Goal: Task Accomplishment & Management: Use online tool/utility

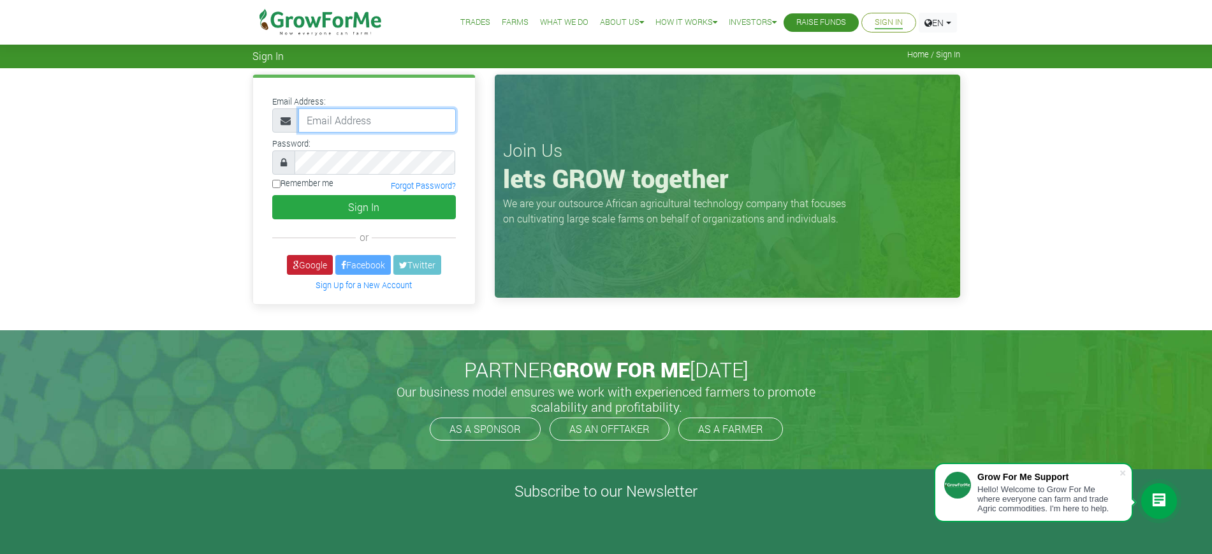
type input "mawuli@growforme.com"
click at [293, 265] on icon at bounding box center [296, 265] width 6 height 9
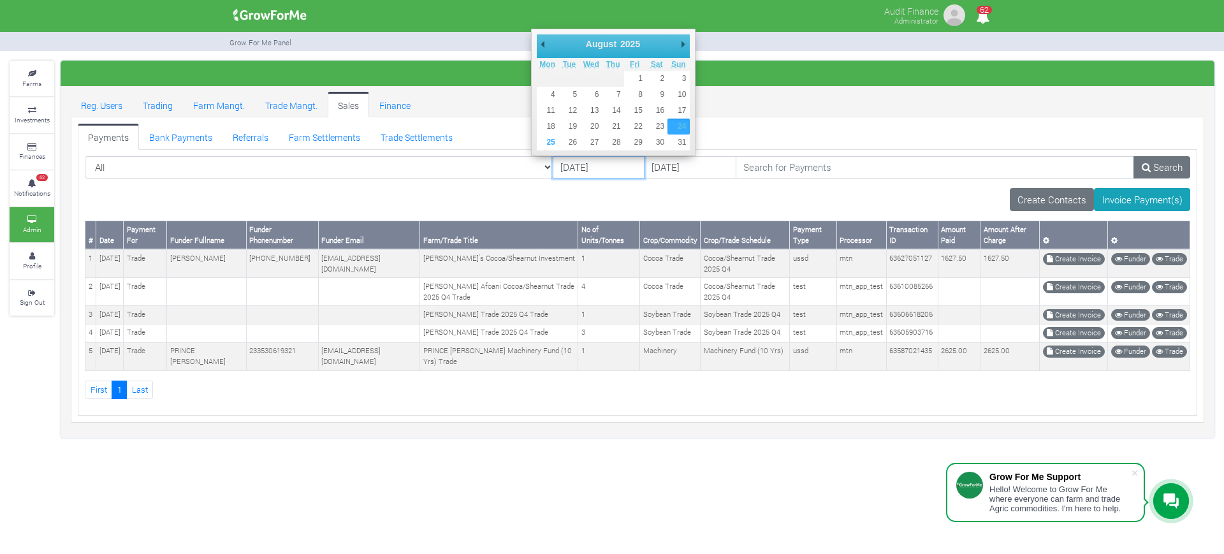
click at [553, 166] on input "[DATE]" at bounding box center [599, 167] width 92 height 23
type input "[DATE]"
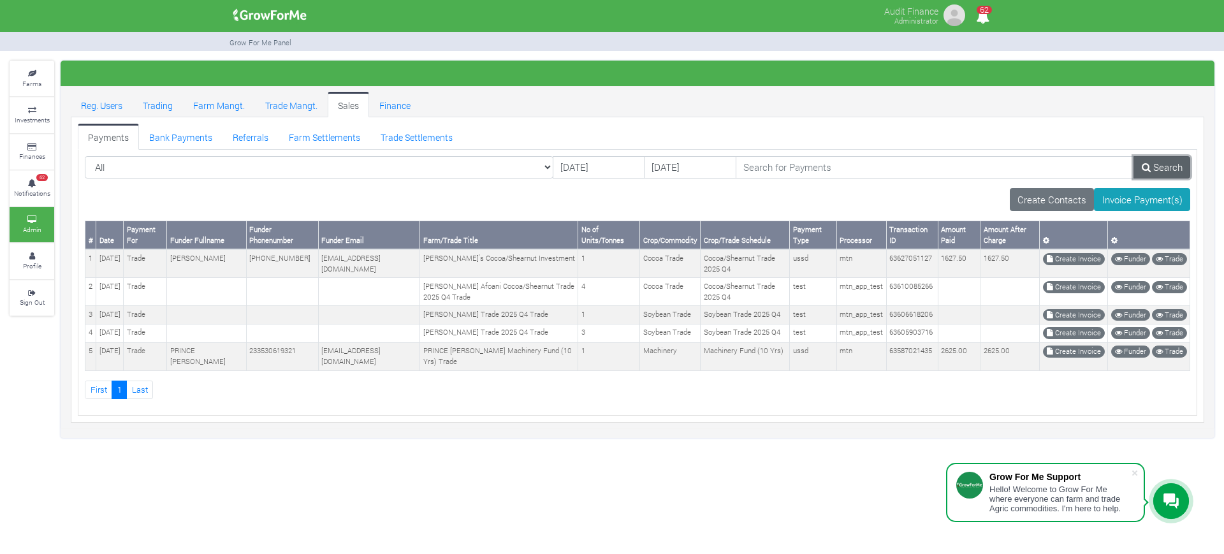
click at [1142, 173] on link "Search" at bounding box center [1162, 167] width 57 height 23
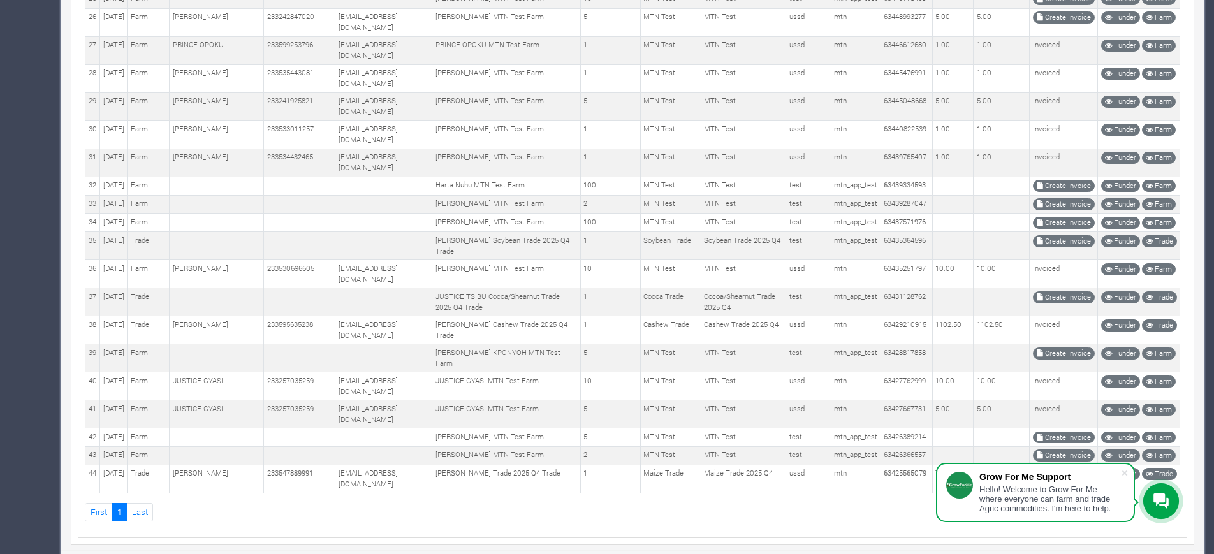
scroll to position [757, 0]
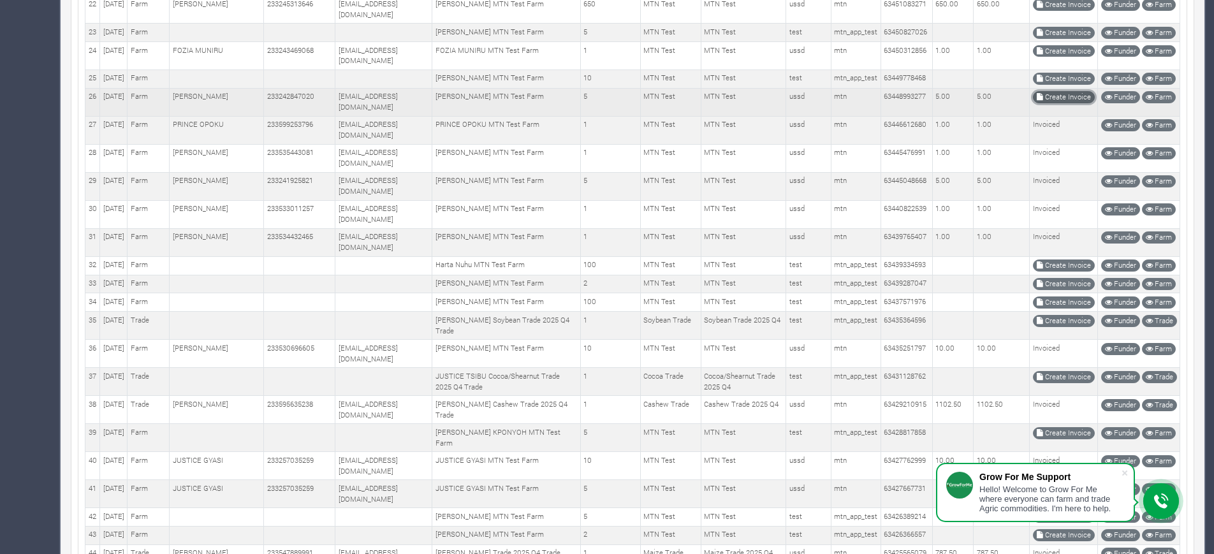
click at [1057, 103] on link "Create Invoice" at bounding box center [1064, 97] width 62 height 12
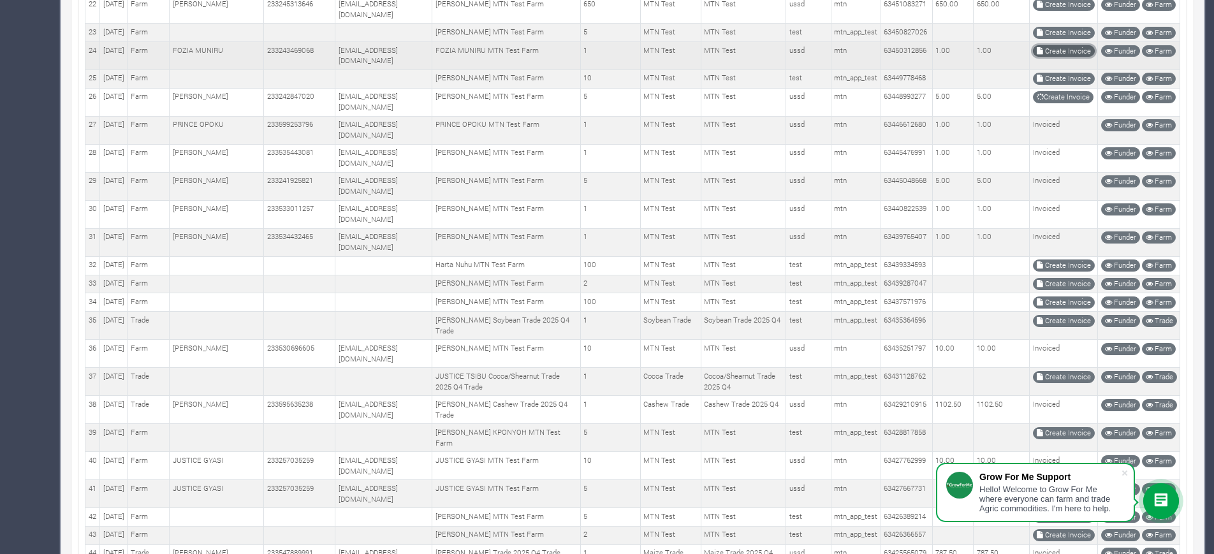
click at [1055, 57] on link "Create Invoice" at bounding box center [1064, 51] width 62 height 12
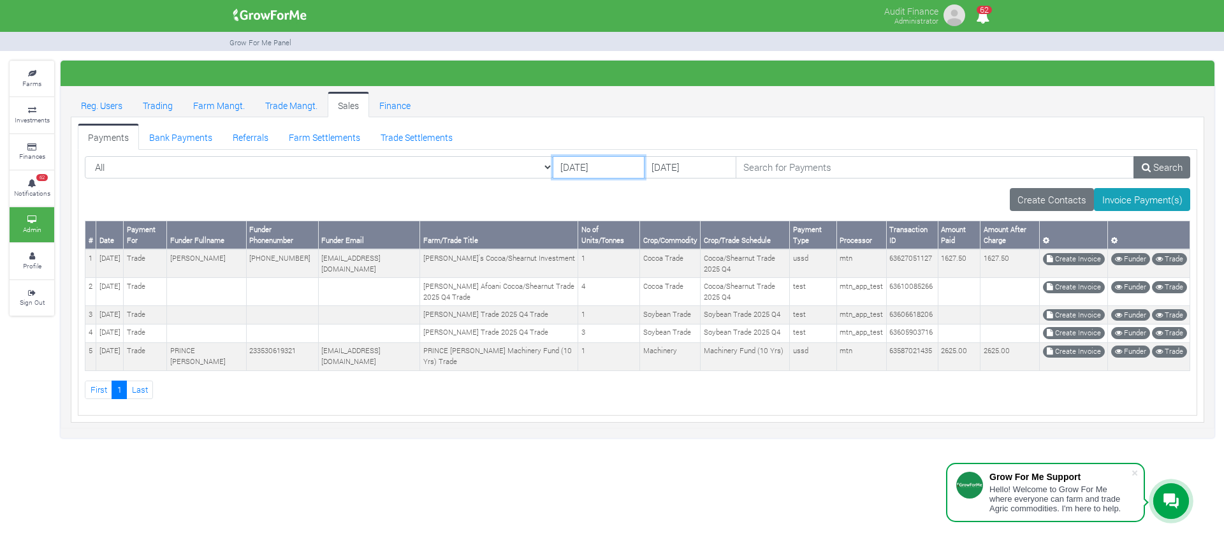
click at [553, 166] on input "[DATE]" at bounding box center [599, 167] width 92 height 23
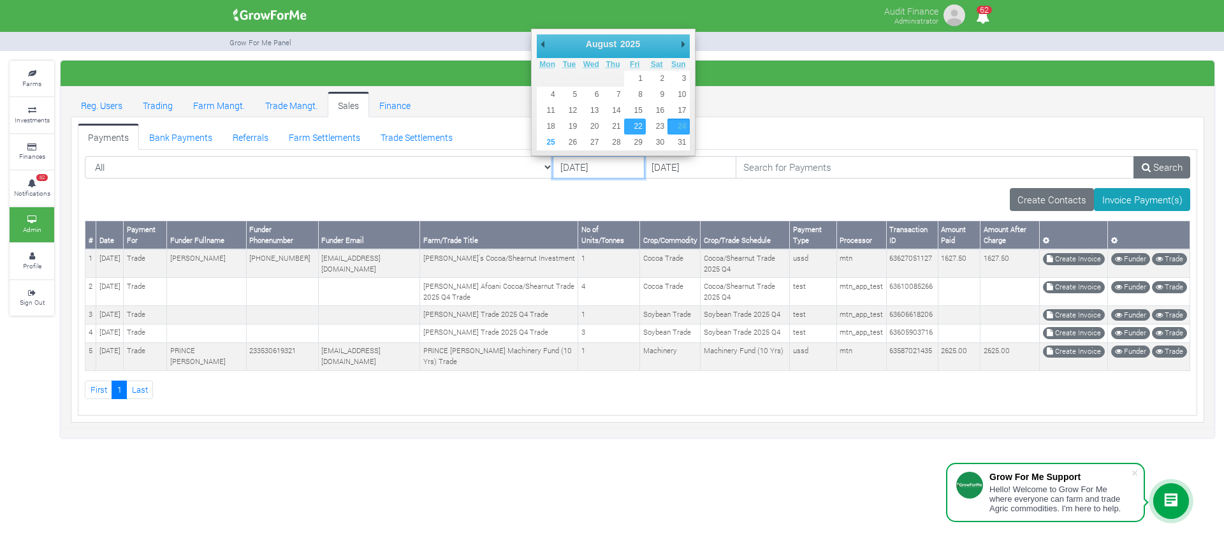
type input "[DATE]"
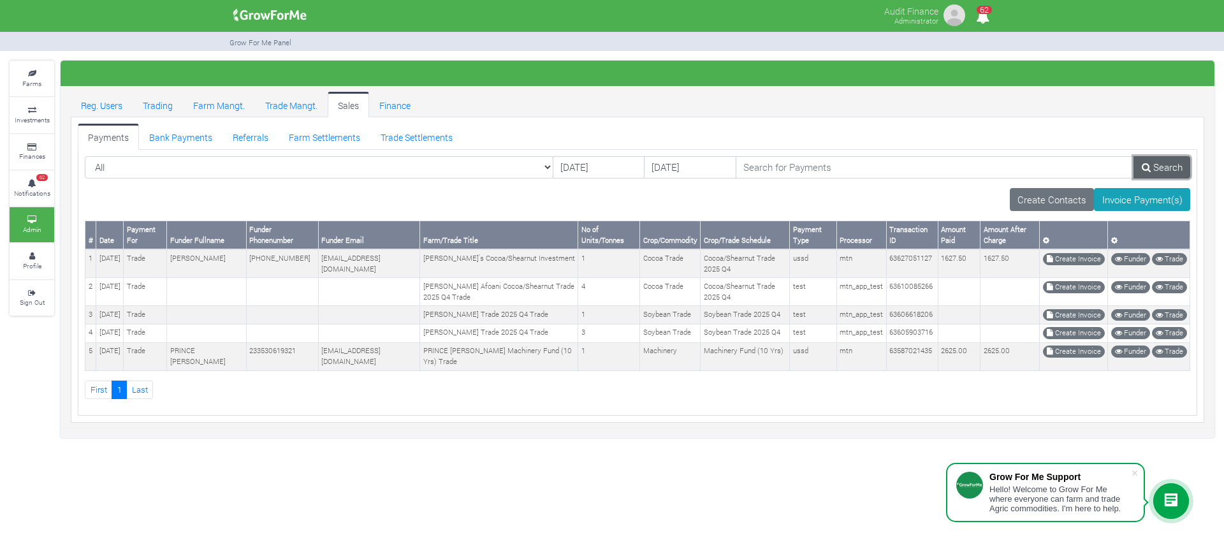
click at [1158, 167] on link "Search" at bounding box center [1162, 167] width 57 height 23
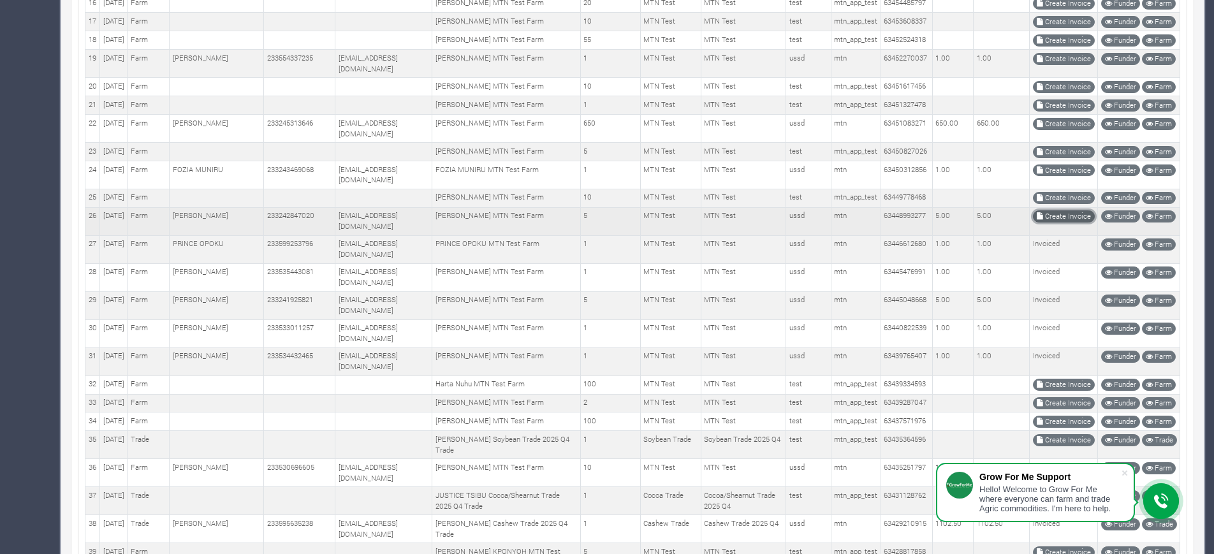
click at [1076, 223] on link "Create Invoice" at bounding box center [1064, 216] width 62 height 12
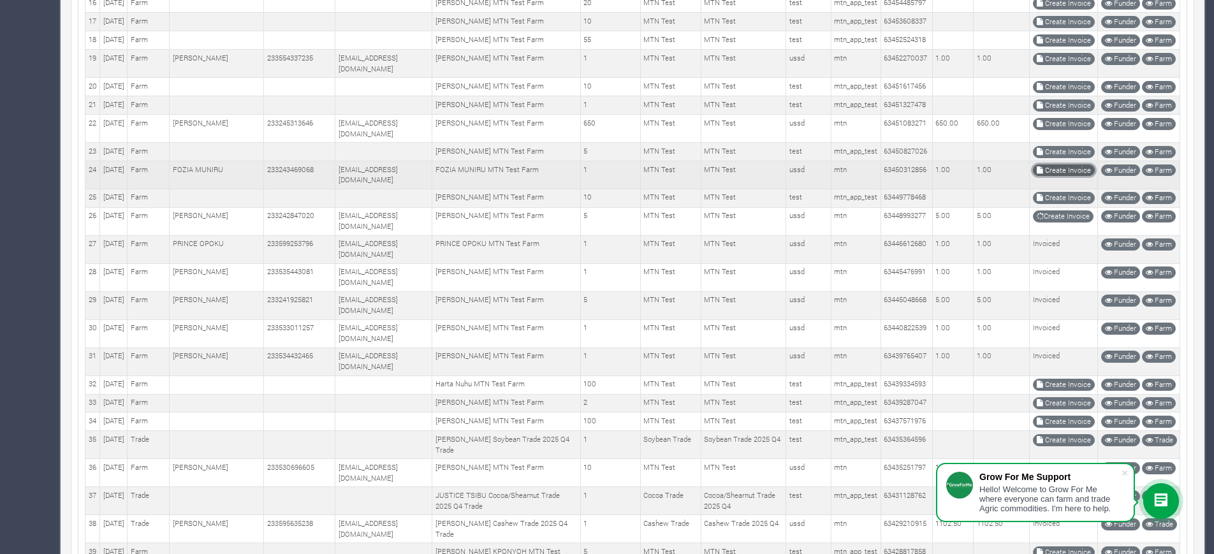
click at [1043, 177] on link "Create Invoice" at bounding box center [1064, 171] width 62 height 12
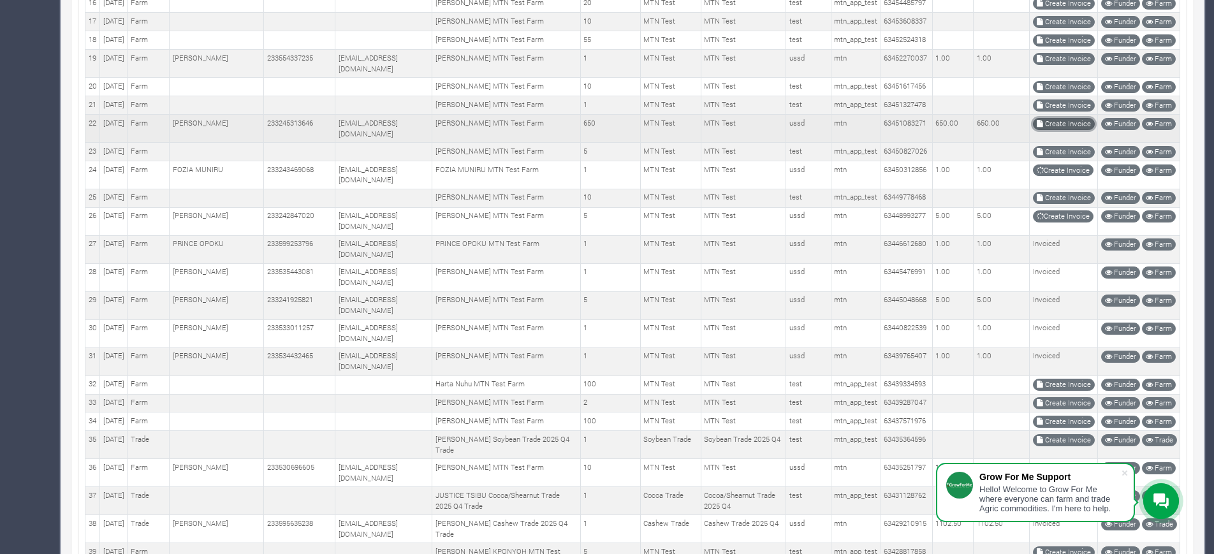
click at [1058, 130] on link "Create Invoice" at bounding box center [1064, 124] width 62 height 12
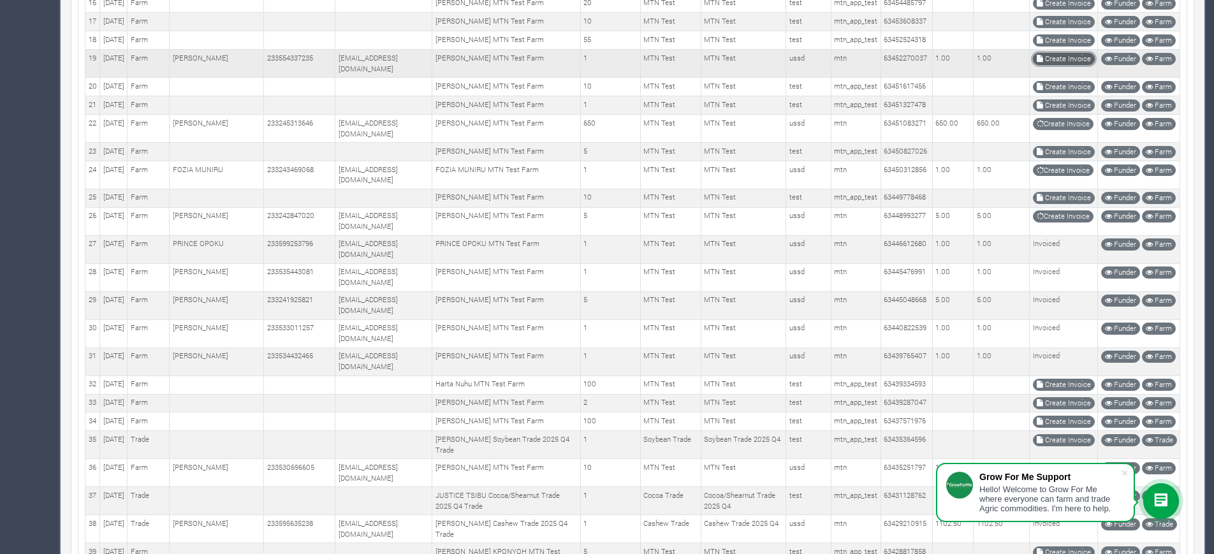
click at [1048, 65] on link "Create Invoice" at bounding box center [1064, 59] width 62 height 12
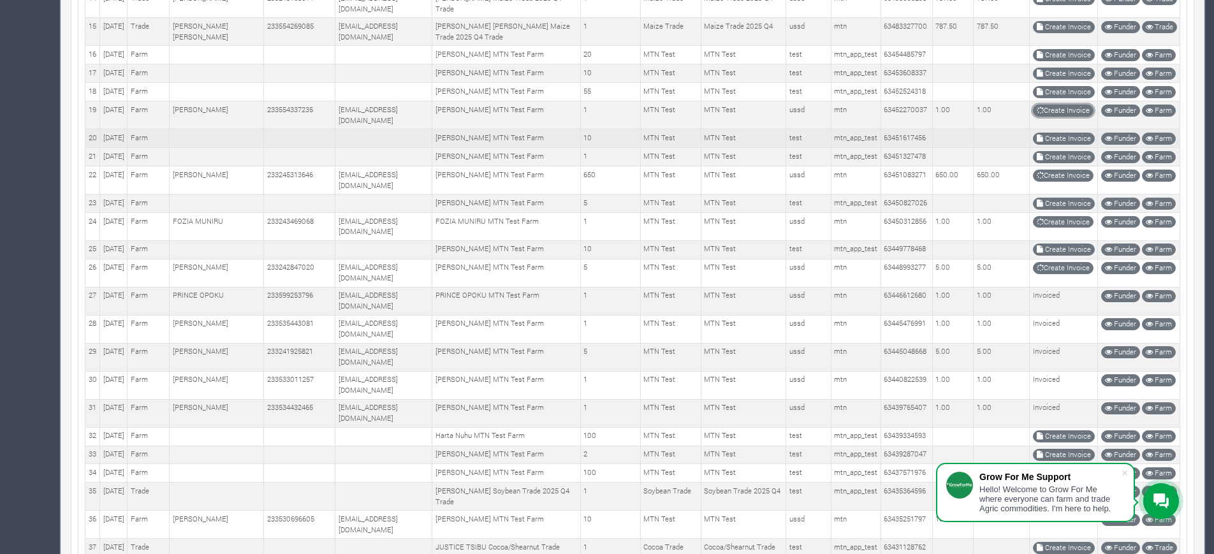
scroll to position [558, 0]
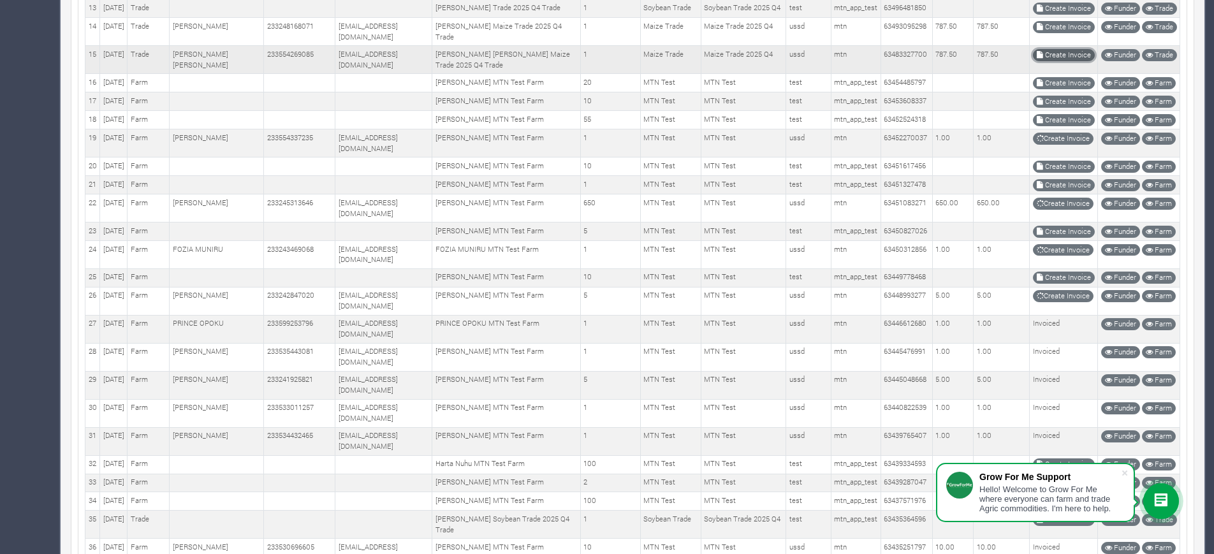
click at [1042, 59] on icon at bounding box center [1040, 55] width 6 height 7
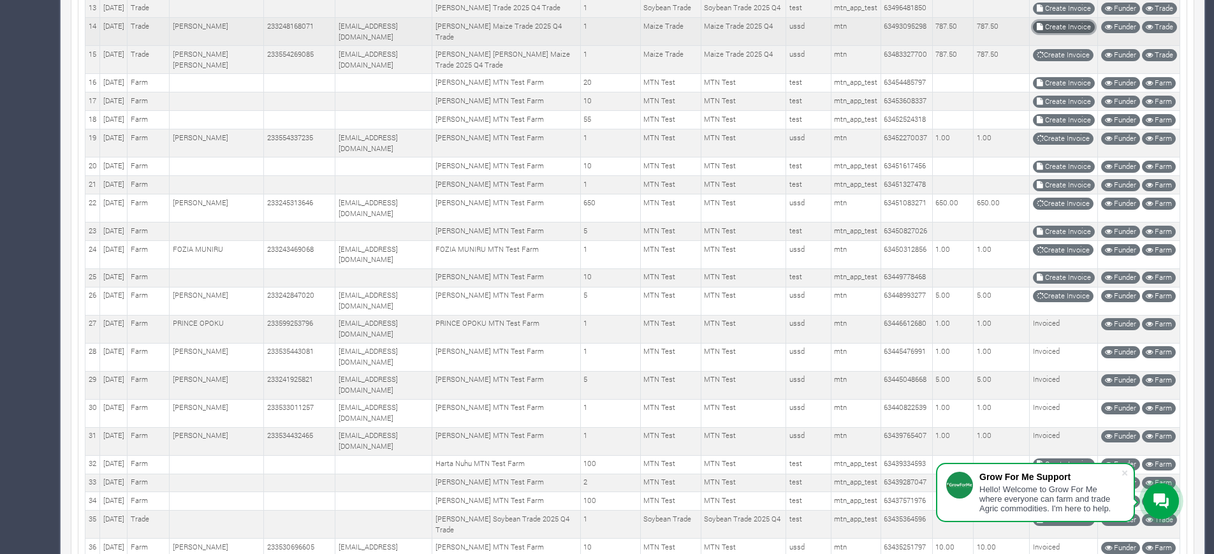
click at [1046, 33] on link "Create Invoice" at bounding box center [1064, 27] width 62 height 12
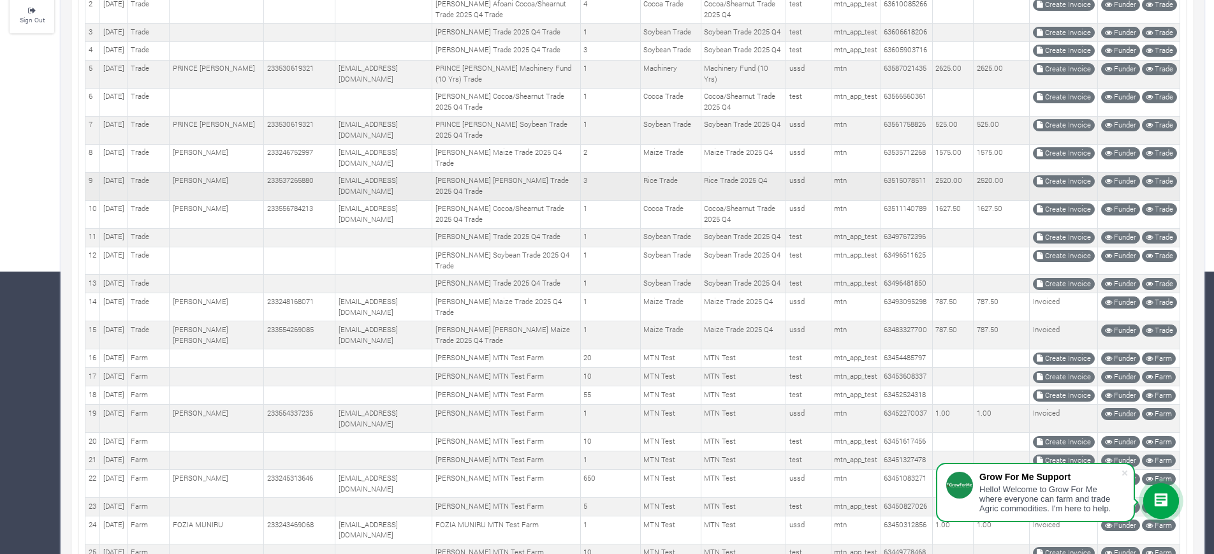
scroll to position [281, 0]
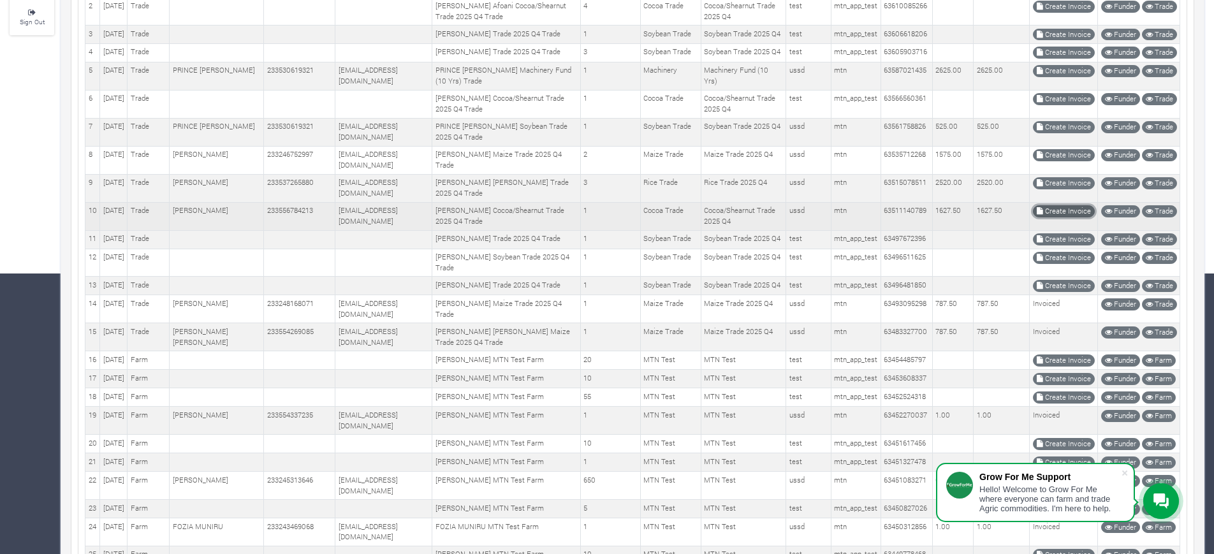
click at [1043, 215] on icon at bounding box center [1040, 211] width 6 height 7
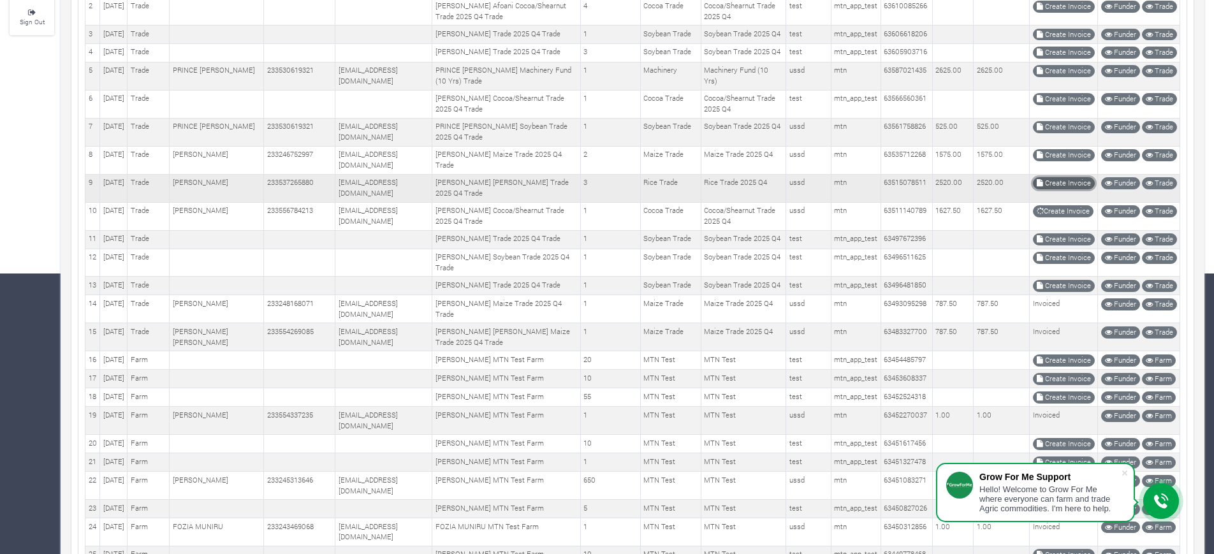
click at [1049, 189] on link "Create Invoice" at bounding box center [1064, 183] width 62 height 12
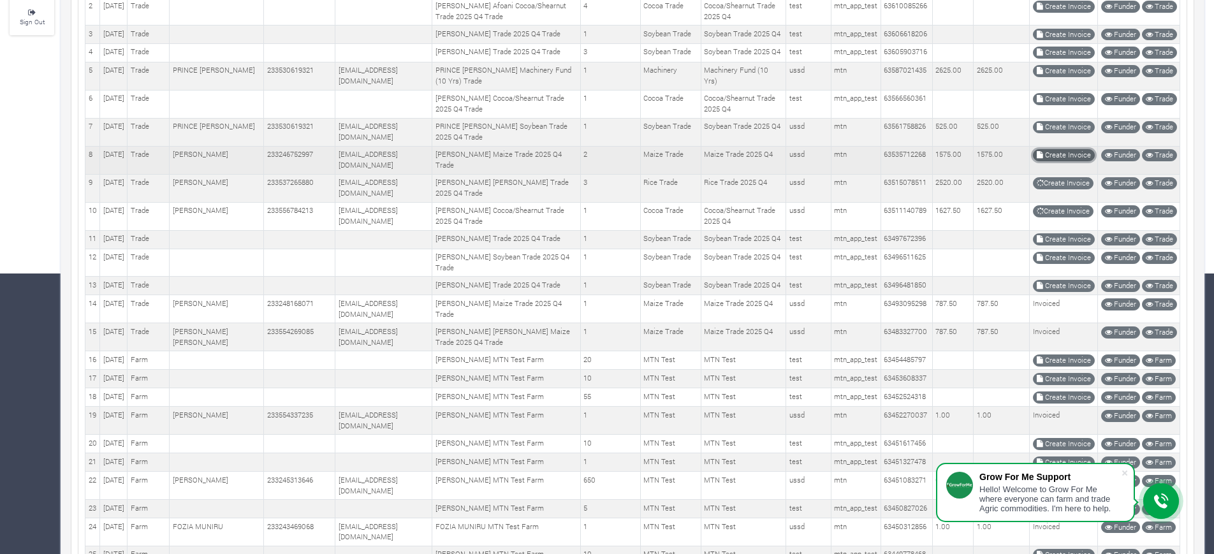
click at [1045, 161] on link "Create Invoice" at bounding box center [1064, 155] width 62 height 12
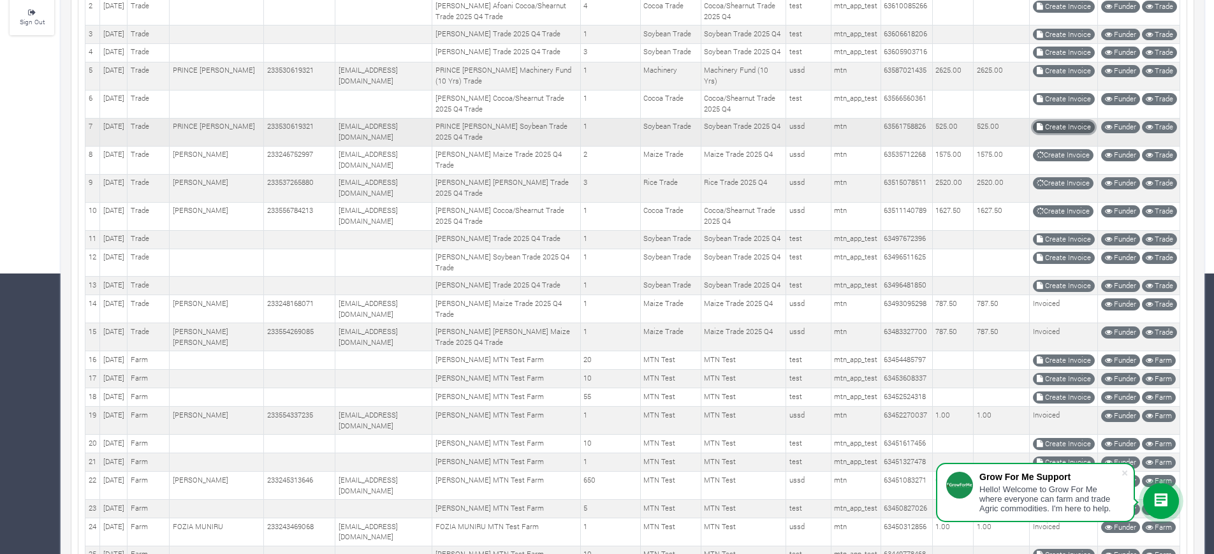
click at [1056, 133] on link "Create Invoice" at bounding box center [1064, 127] width 62 height 12
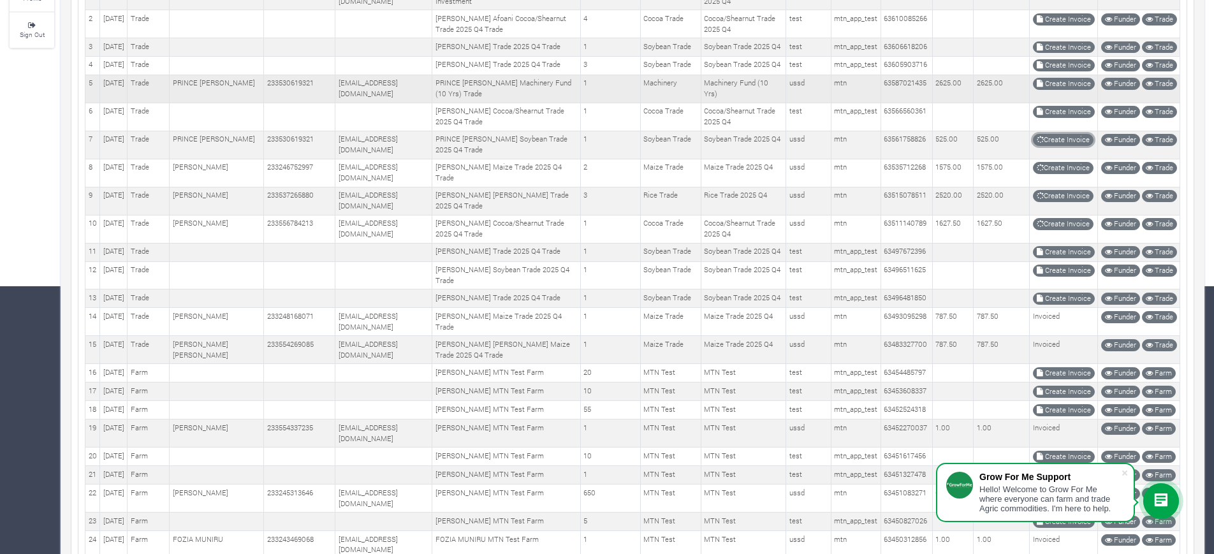
scroll to position [263, 0]
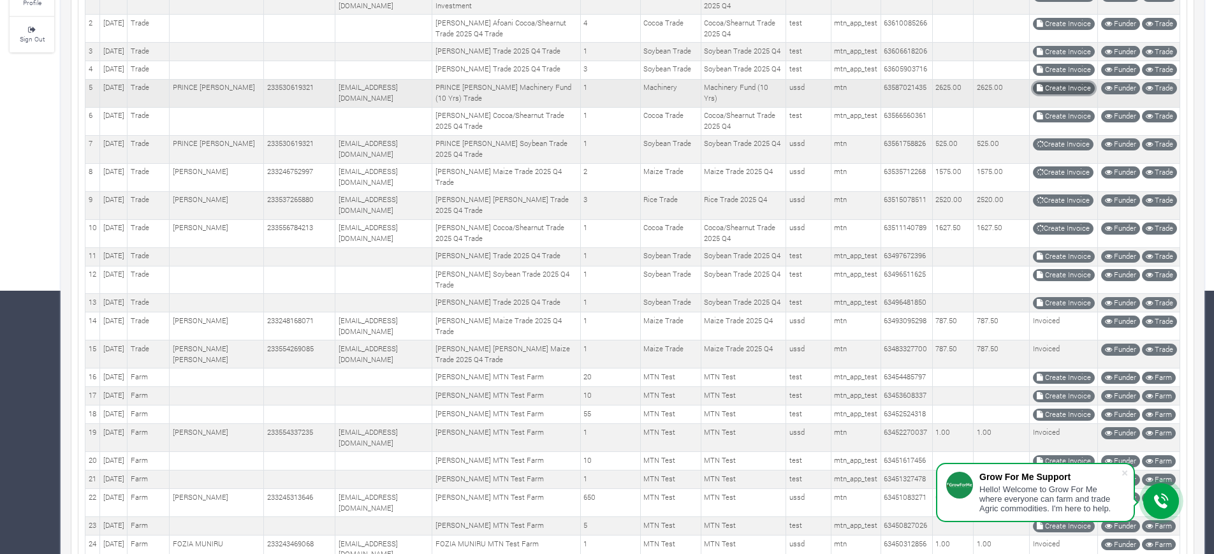
click at [1046, 94] on link "Create Invoice" at bounding box center [1064, 88] width 62 height 12
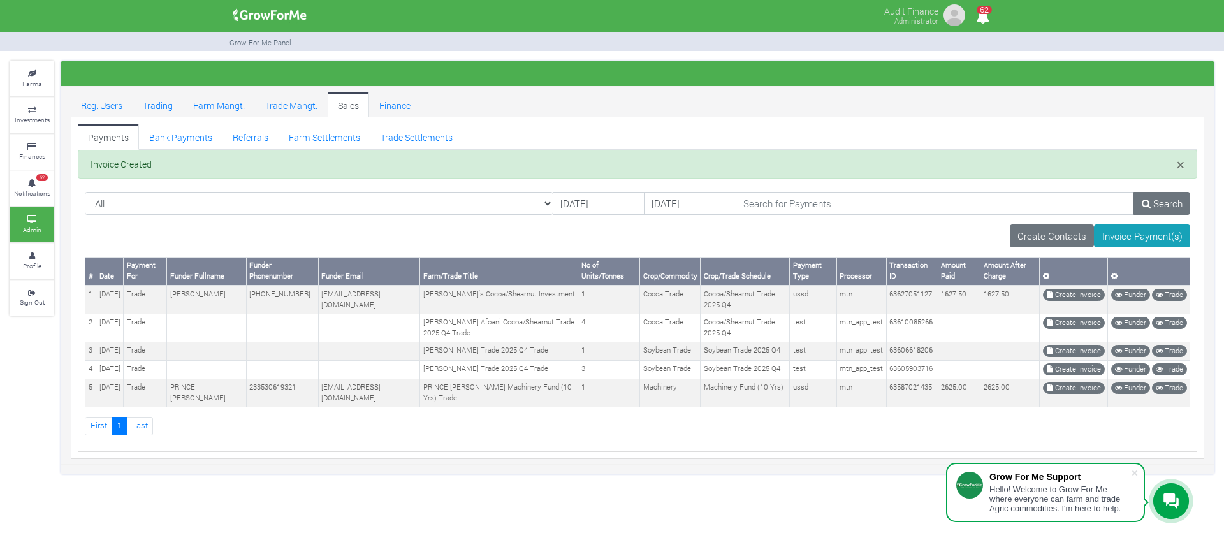
click at [754, 121] on div "Payments Bank Payments Referrals Farm Settlements Trade Settlements" at bounding box center [638, 288] width 1134 height 342
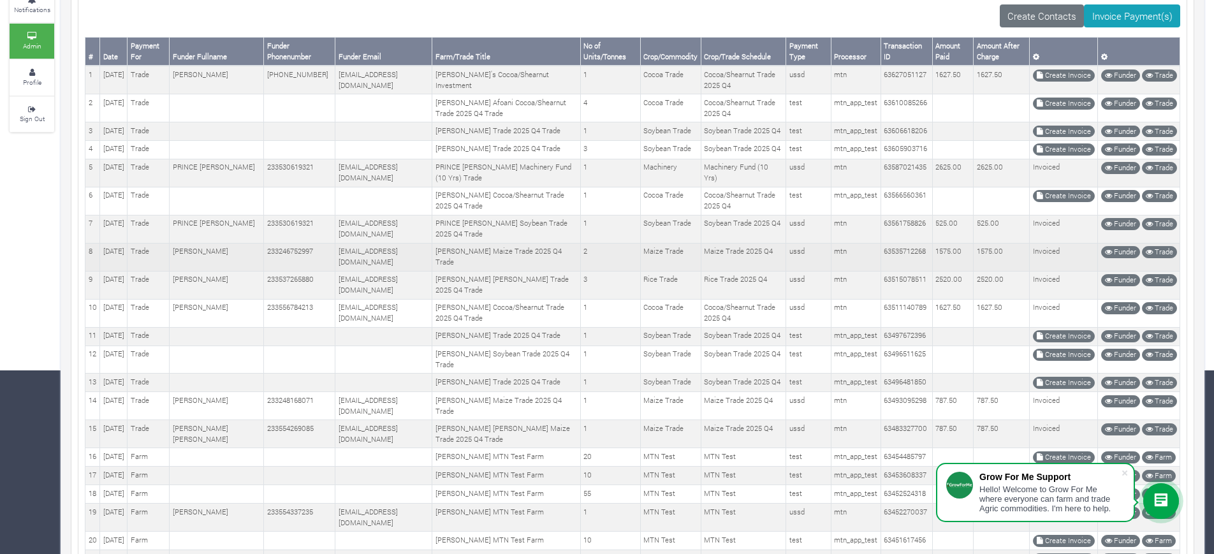
scroll to position [104, 0]
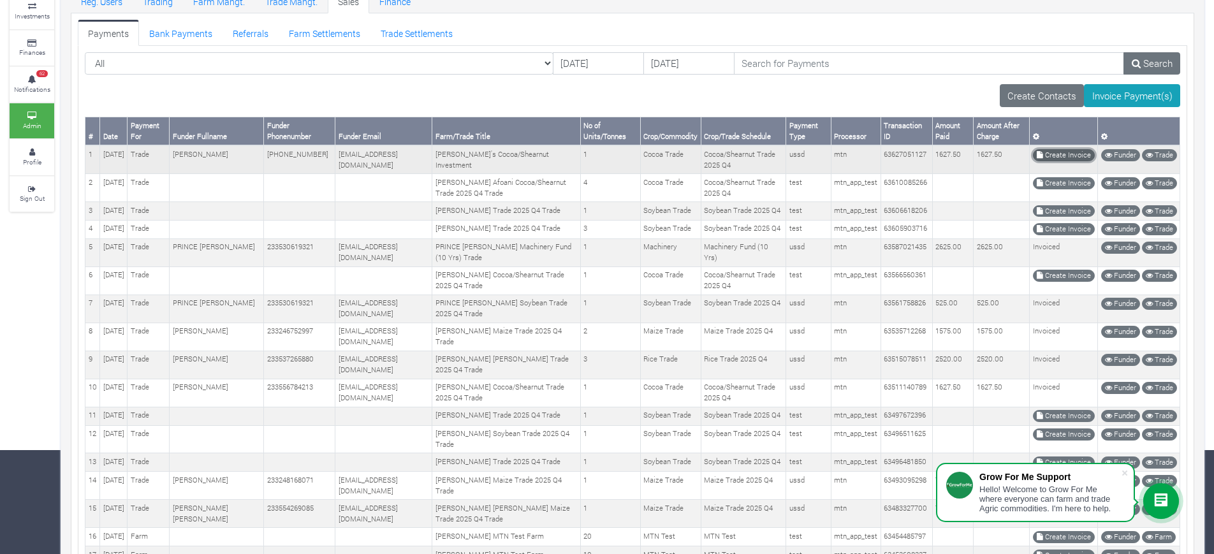
click at [1058, 152] on link "Create Invoice" at bounding box center [1064, 155] width 62 height 12
